Goal: Information Seeking & Learning: Learn about a topic

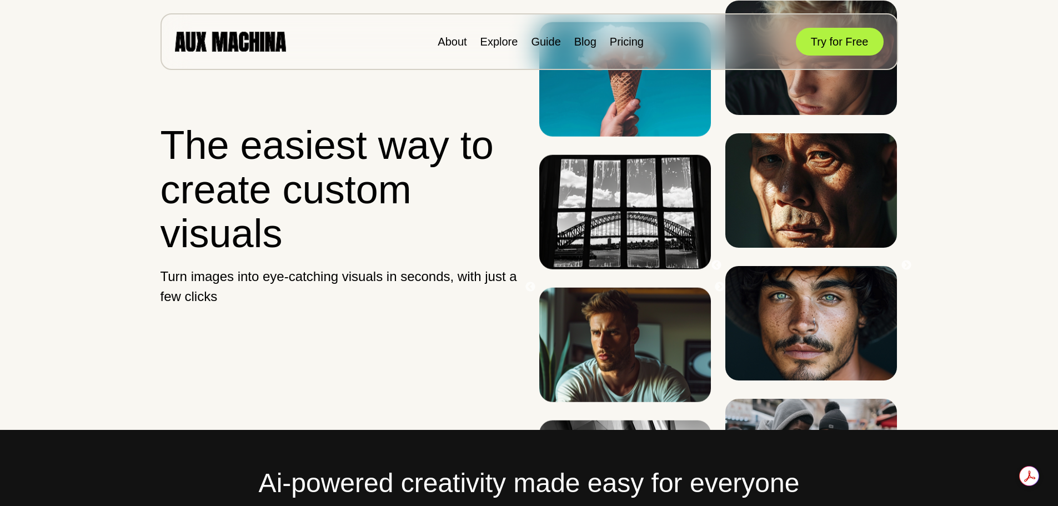
click at [605, 42] on ul "About Explore Guide Blog Pricing" at bounding box center [541, 41] width 206 height 17
click at [615, 42] on link "Pricing" at bounding box center [627, 42] width 34 height 12
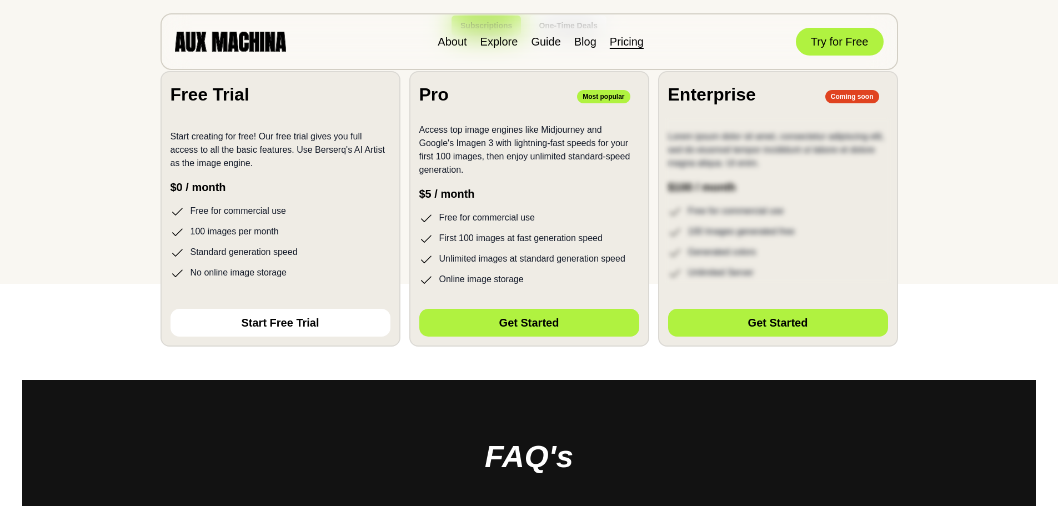
scroll to position [444, 0]
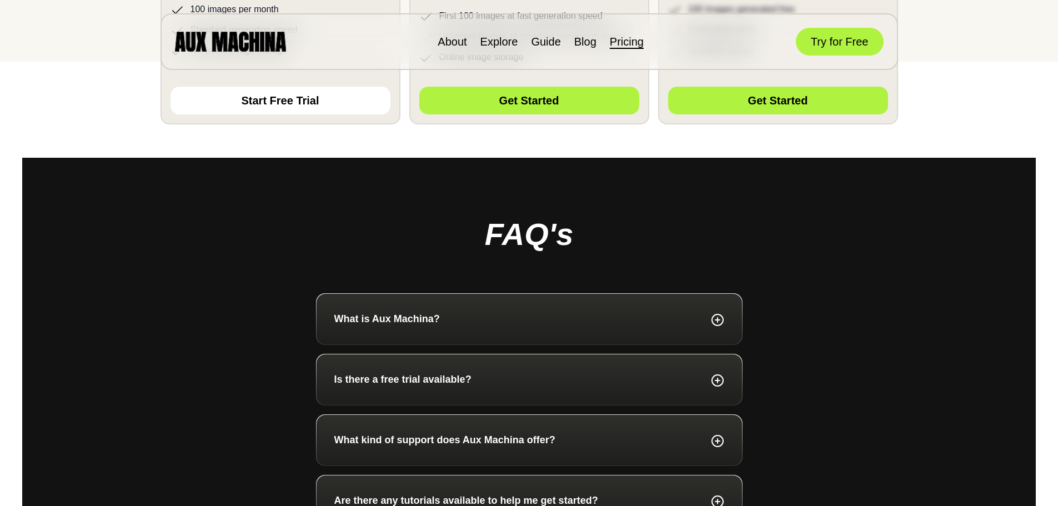
click at [541, 318] on div "What is Aux Machina?" at bounding box center [529, 318] width 390 height 15
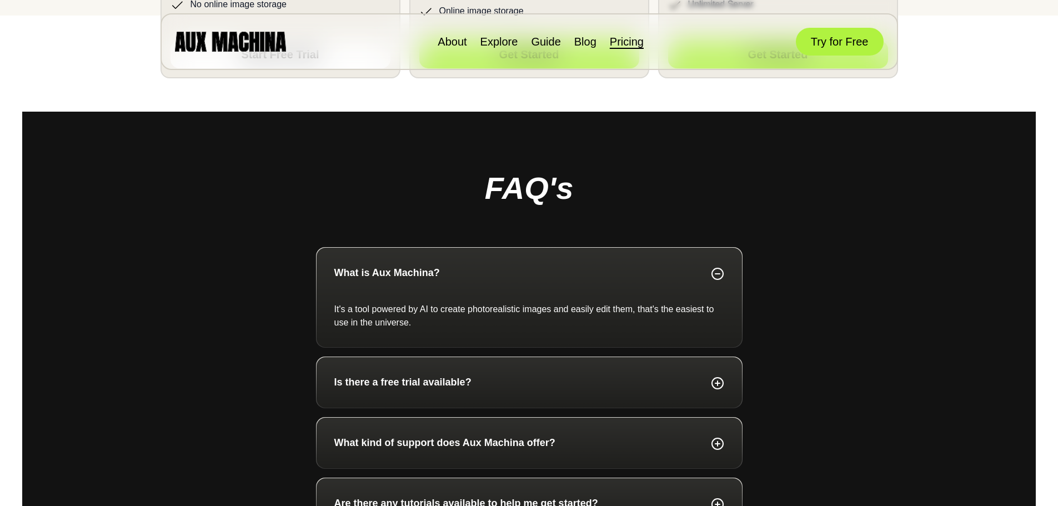
scroll to position [611, 0]
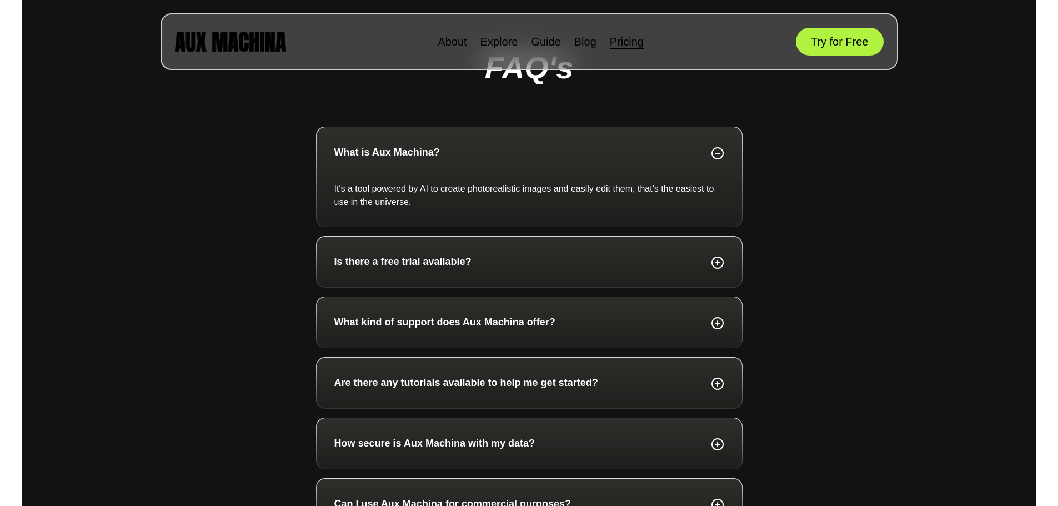
click at [471, 273] on div "Is there a free trial available?" at bounding box center [528, 262] width 425 height 51
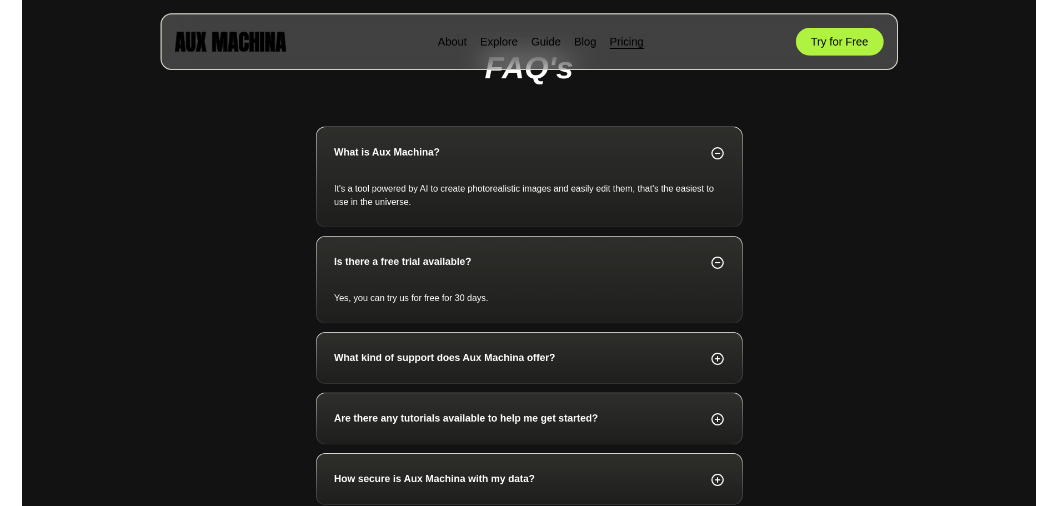
click at [471, 273] on div "Is there a free trial available? Yes, you can try us for free for 30 days." at bounding box center [528, 280] width 425 height 86
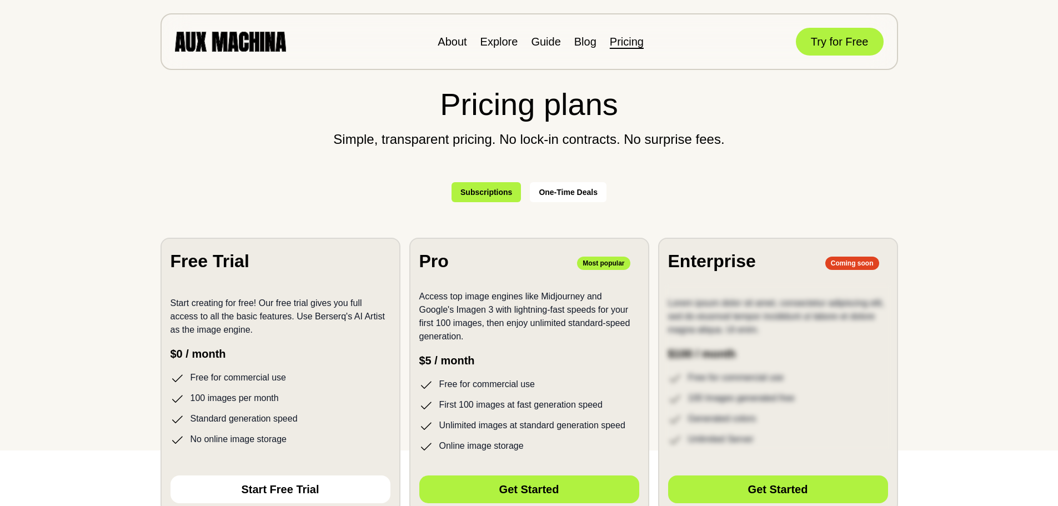
scroll to position [0, 0]
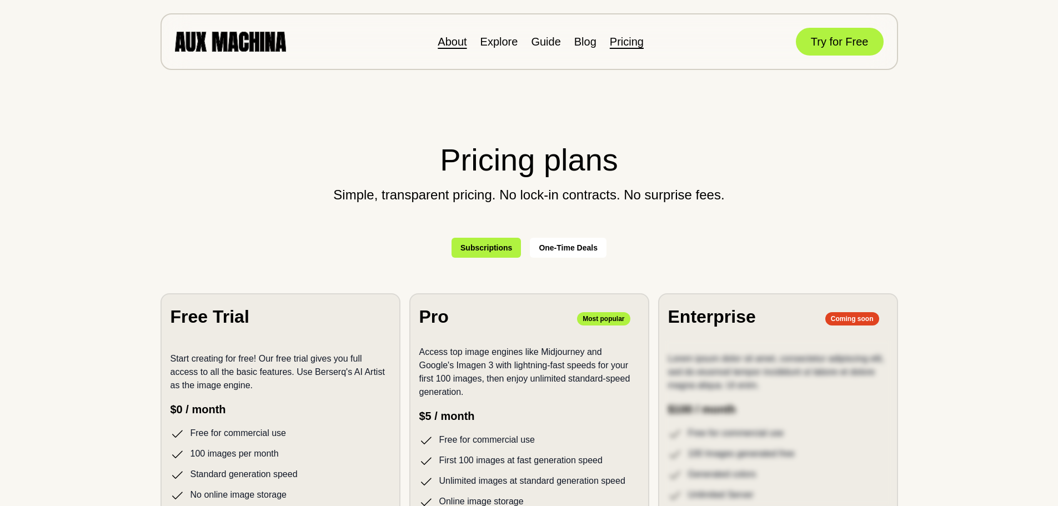
click at [459, 43] on link "About" at bounding box center [452, 42] width 29 height 12
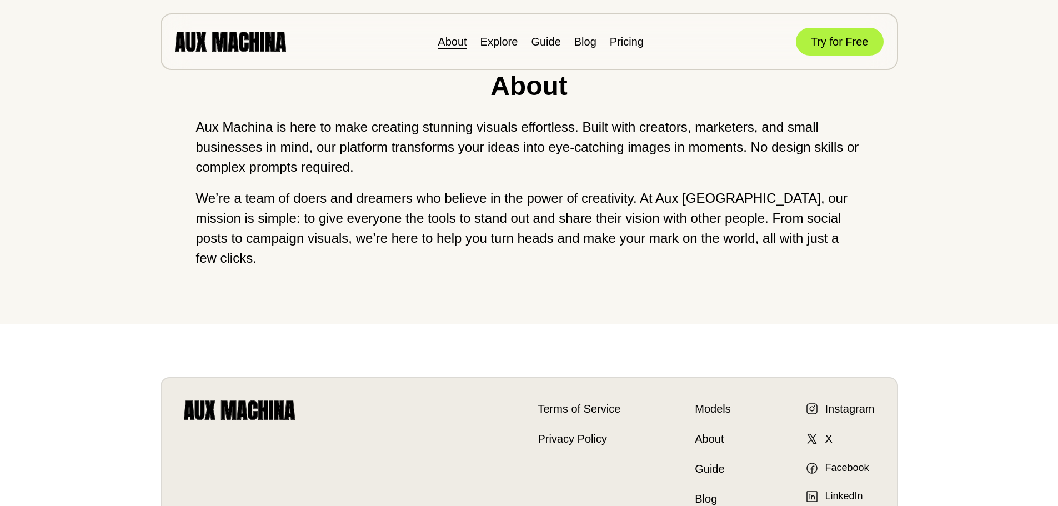
scroll to position [222, 0]
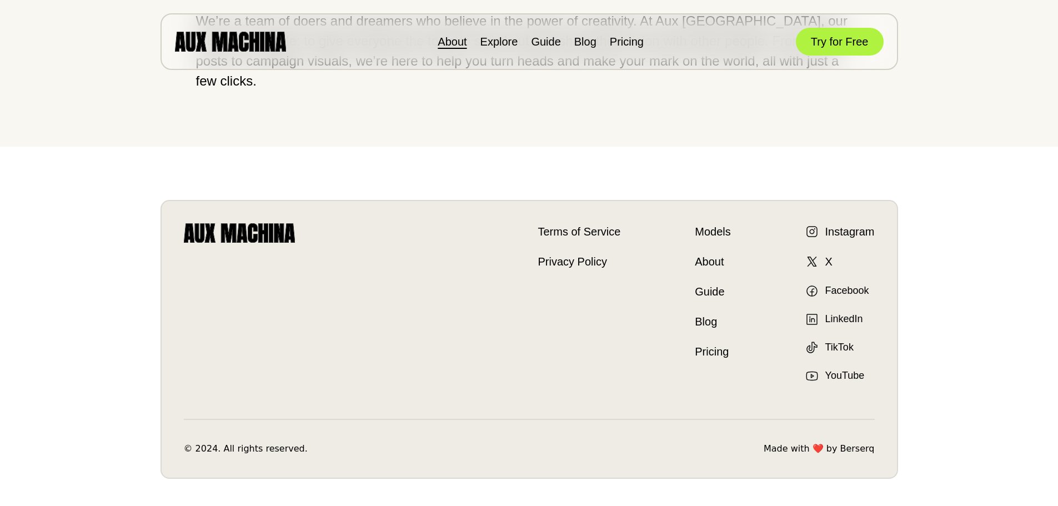
click at [703, 223] on link "Models" at bounding box center [713, 231] width 36 height 17
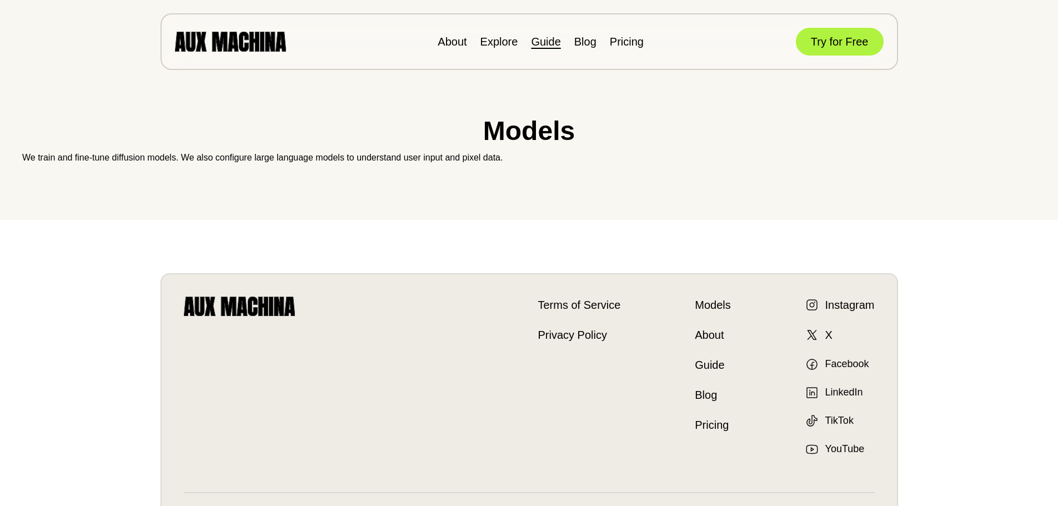
click at [545, 39] on link "Guide" at bounding box center [545, 42] width 29 height 12
